Goal: Complete application form

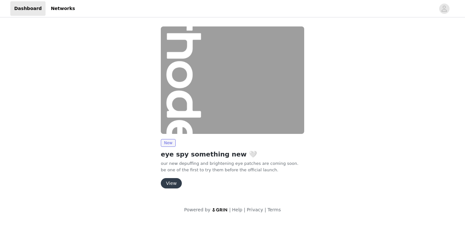
click at [170, 183] on button "View" at bounding box center [171, 183] width 21 height 10
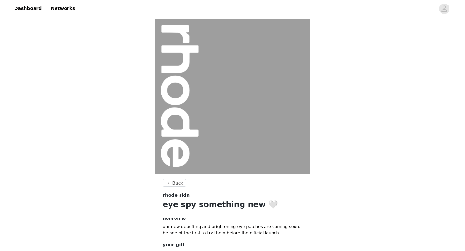
scroll to position [48, 0]
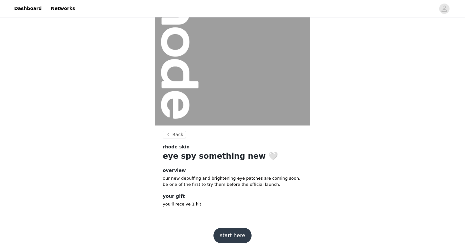
click at [230, 234] on button "start here" at bounding box center [233, 236] width 38 height 16
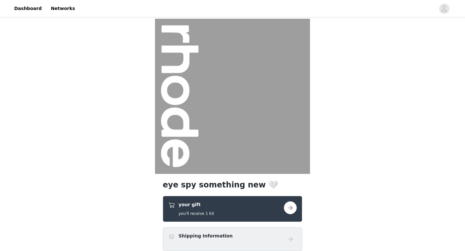
scroll to position [84, 0]
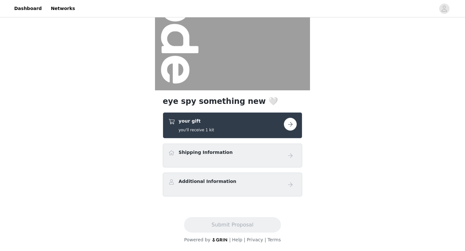
click at [288, 127] on button "button" at bounding box center [290, 124] width 13 height 13
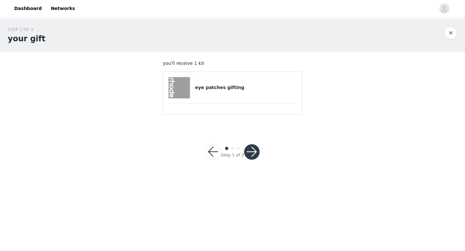
click at [241, 95] on div "eye patches gifting" at bounding box center [232, 87] width 129 height 21
click at [252, 153] on button "button" at bounding box center [252, 152] width 16 height 16
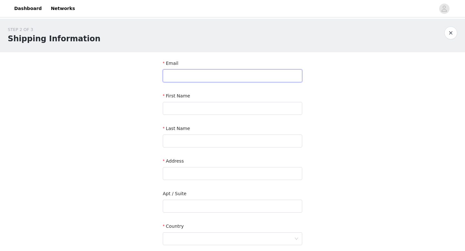
click at [236, 78] on input "text" at bounding box center [233, 75] width 140 height 13
type input "[EMAIL_ADDRESS][DOMAIN_NAME]"
type input "Annika"
type input "[PERSON_NAME]"
type input "22223 Iso Grifo Ln."
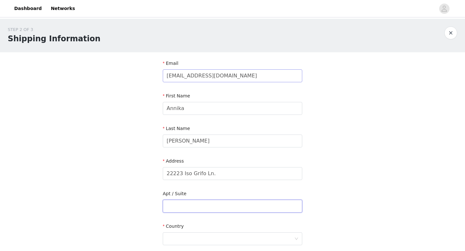
type input "N/A"
type input "San Antonio"
type input "78257"
type input "9562193938"
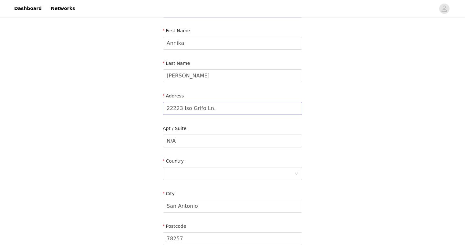
scroll to position [90, 0]
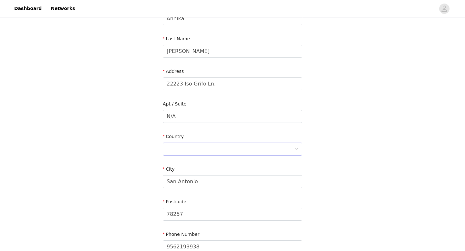
click at [264, 151] on div at bounding box center [231, 149] width 128 height 12
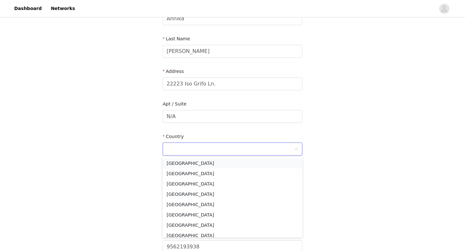
click at [189, 163] on li "[GEOGRAPHIC_DATA]" at bounding box center [233, 163] width 140 height 10
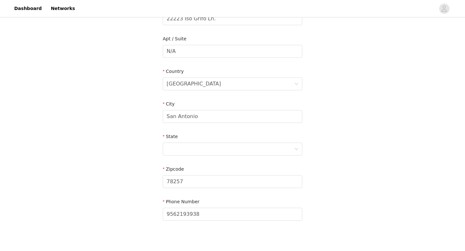
scroll to position [156, 0]
click at [184, 146] on div at bounding box center [231, 148] width 128 height 12
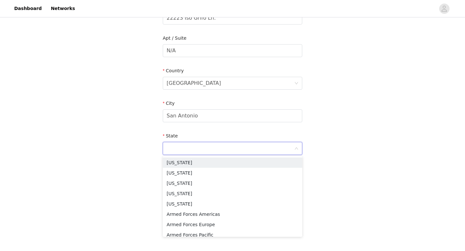
type input "[GEOGRAPHIC_DATA]"
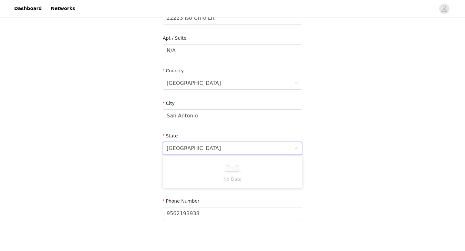
click at [147, 164] on div "STEP 2 OF 3 Shipping Information Email [EMAIL_ADDRESS][PERSON_NAME][DOMAIN_NAME…" at bounding box center [232, 50] width 465 height 375
click at [194, 146] on div at bounding box center [231, 148] width 128 height 12
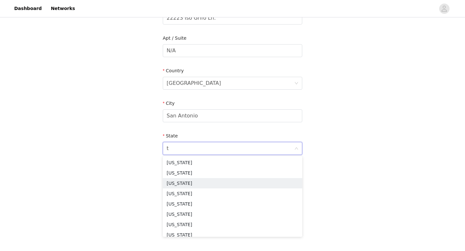
type input "te"
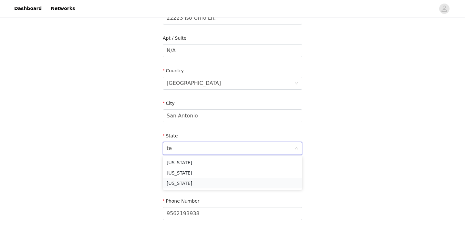
click at [180, 181] on li "[US_STATE]" at bounding box center [233, 183] width 140 height 10
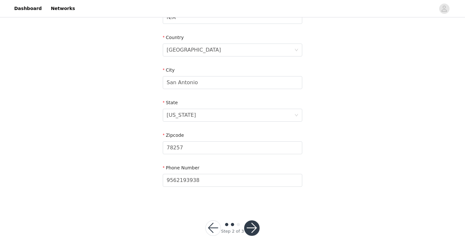
click at [250, 224] on button "button" at bounding box center [252, 229] width 16 height 16
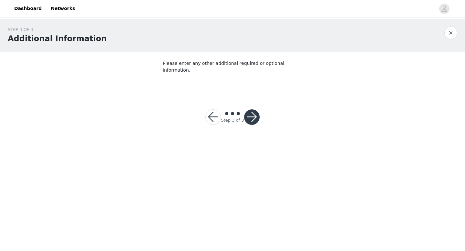
click at [252, 110] on button "button" at bounding box center [252, 118] width 16 height 16
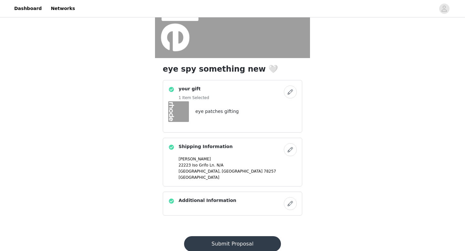
scroll to position [135, 0]
